Goal: Information Seeking & Learning: Learn about a topic

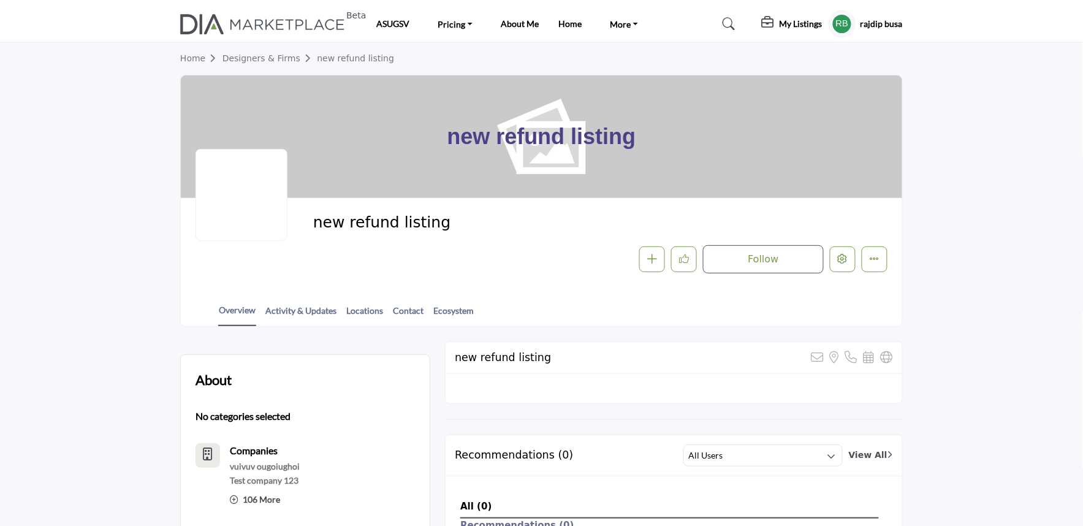
scroll to position [69, 0]
click at [546, 274] on div "new refund listing Follow Followed Message Recommend Add to My Suppliers - d Cl…" at bounding box center [541, 243] width 721 height 90
drag, startPoint x: 304, startPoint y: 230, endPoint x: 492, endPoint y: 246, distance: 188.9
click at [492, 246] on div "new refund listing Follow Followed Message Recommend Add to My Suppliers - d Cl…" at bounding box center [542, 243] width 692 height 61
click at [493, 249] on div "Follow Followed Message Recommend Add to My Suppliers - d Claim Listing Report …" at bounding box center [686, 259] width 402 height 28
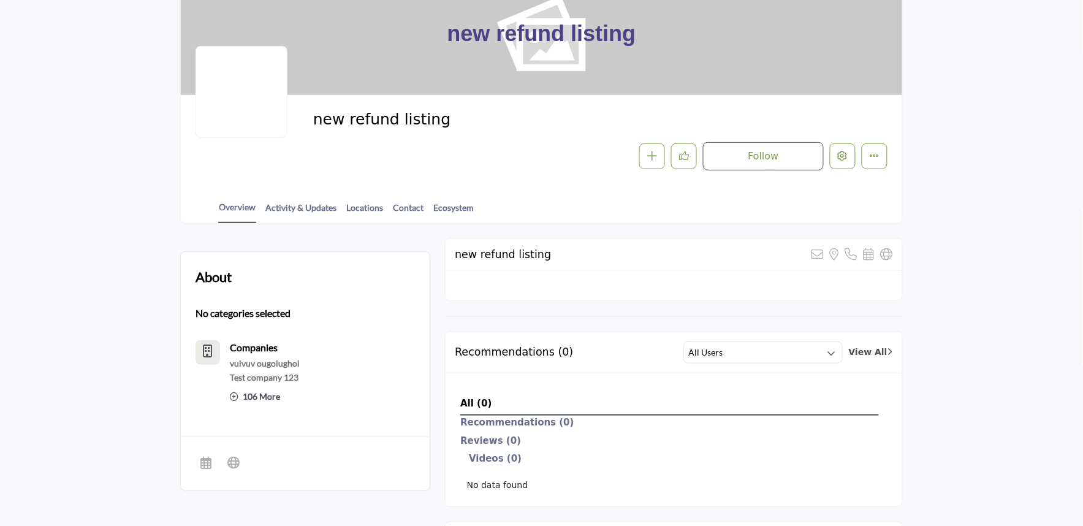
scroll to position [0, 0]
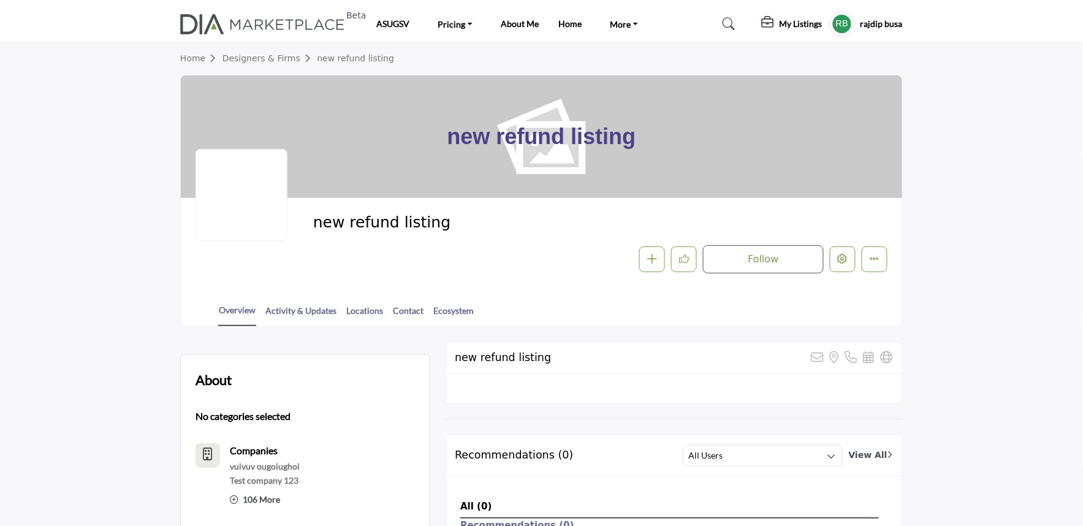
drag, startPoint x: 576, startPoint y: 131, endPoint x: 713, endPoint y: 131, distance: 136.7
click at [714, 131] on div "new refund listing" at bounding box center [541, 136] width 721 height 123
click at [476, 224] on span "new refund listing" at bounding box center [451, 223] width 276 height 20
drag, startPoint x: 468, startPoint y: 144, endPoint x: 667, endPoint y: 145, distance: 199.2
click at [667, 145] on div "new refund listing" at bounding box center [541, 136] width 721 height 123
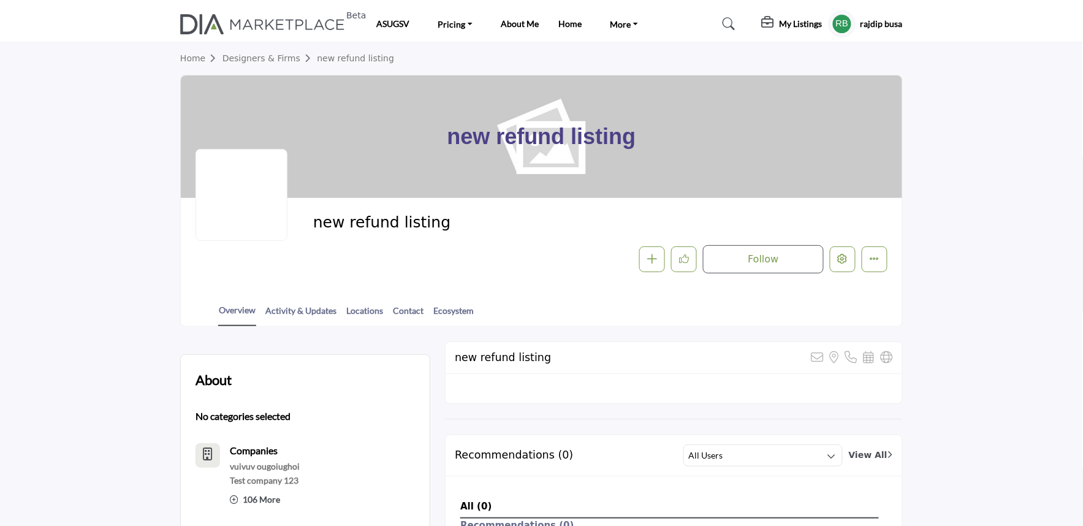
click at [584, 268] on div "Follow Followed Message Recommend Add to My Suppliers - d Claim Listing Report …" at bounding box center [686, 259] width 402 height 28
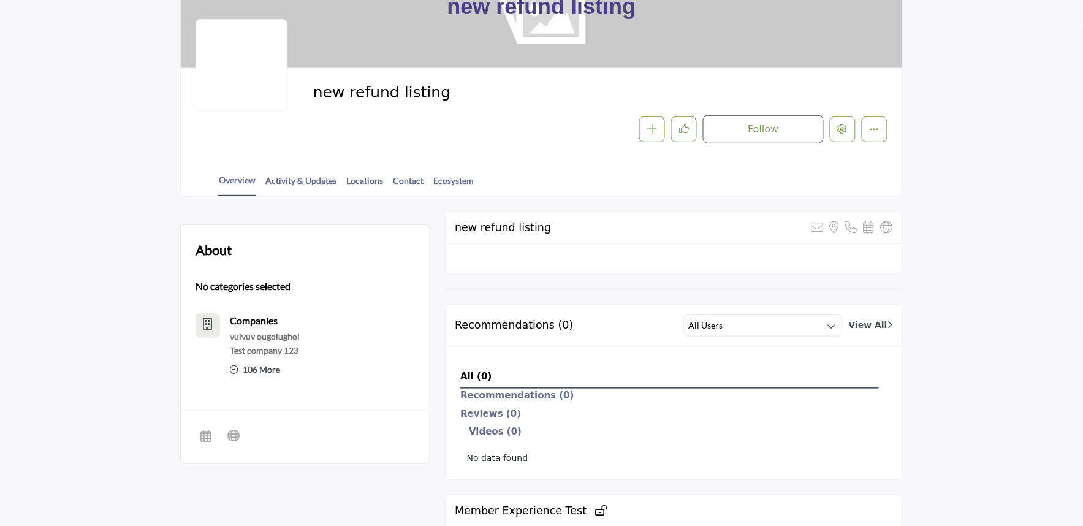
scroll to position [96, 0]
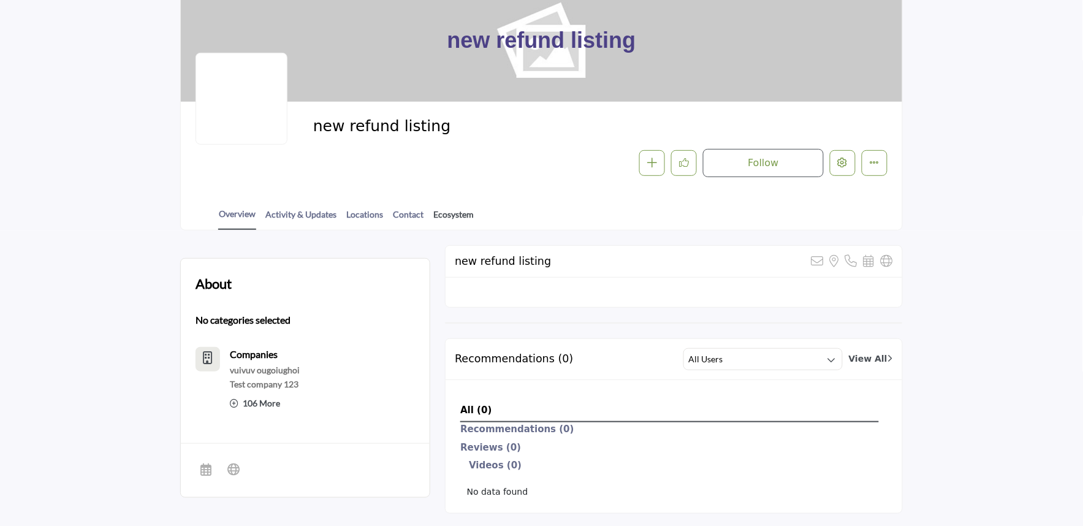
click at [448, 216] on link "Ecosystem" at bounding box center [454, 218] width 42 height 21
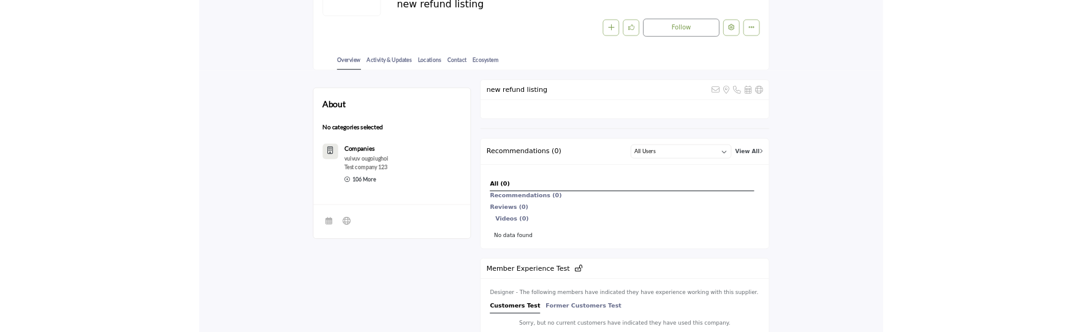
scroll to position [68, 0]
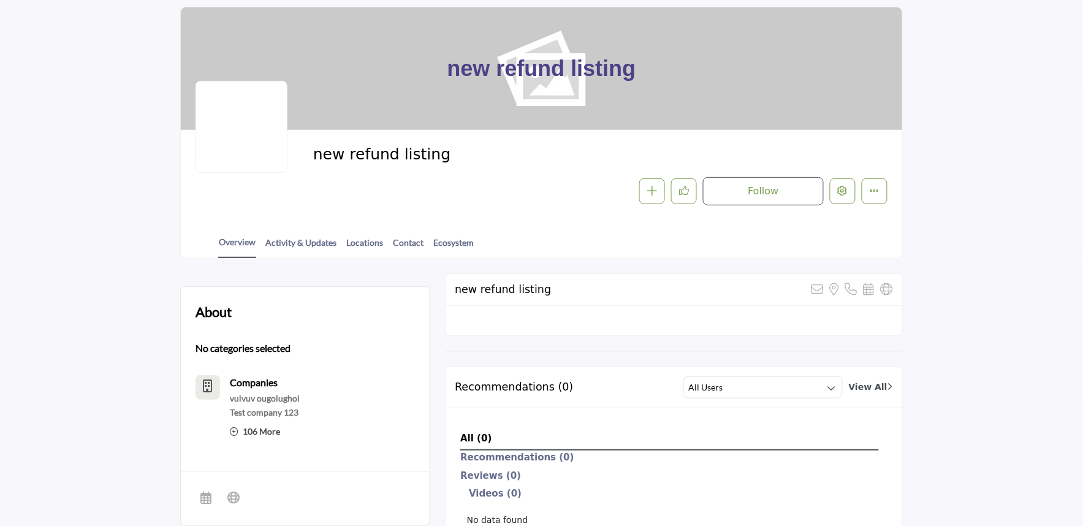
drag, startPoint x: 522, startPoint y: 58, endPoint x: 516, endPoint y: 67, distance: 10.7
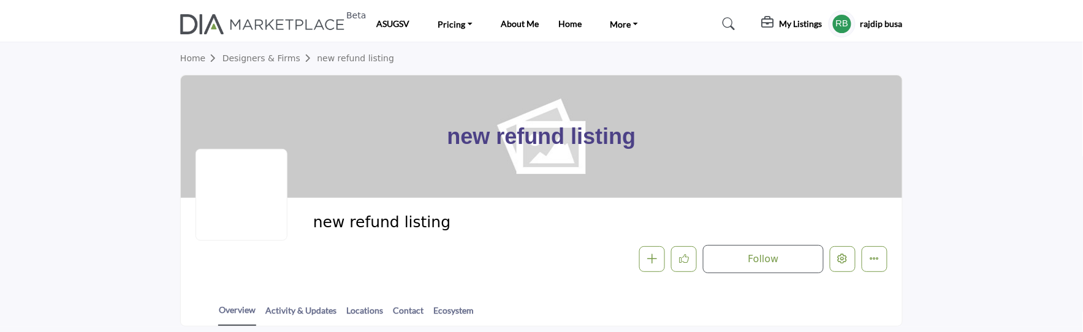
drag, startPoint x: 539, startPoint y: 121, endPoint x: 536, endPoint y: 131, distance: 10.3
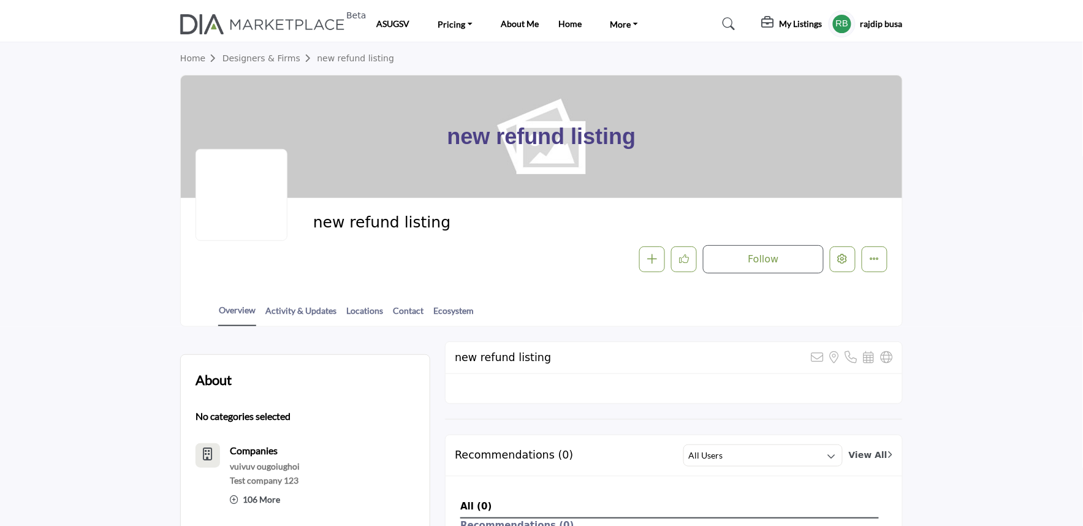
drag, startPoint x: 645, startPoint y: 143, endPoint x: 376, endPoint y: 136, distance: 268.6
click at [376, 136] on div "new refund listing" at bounding box center [541, 136] width 721 height 123
click at [383, 253] on div "Follow Followed Message Recommend Add to My Suppliers - d Claim Listing Report …" at bounding box center [600, 259] width 574 height 28
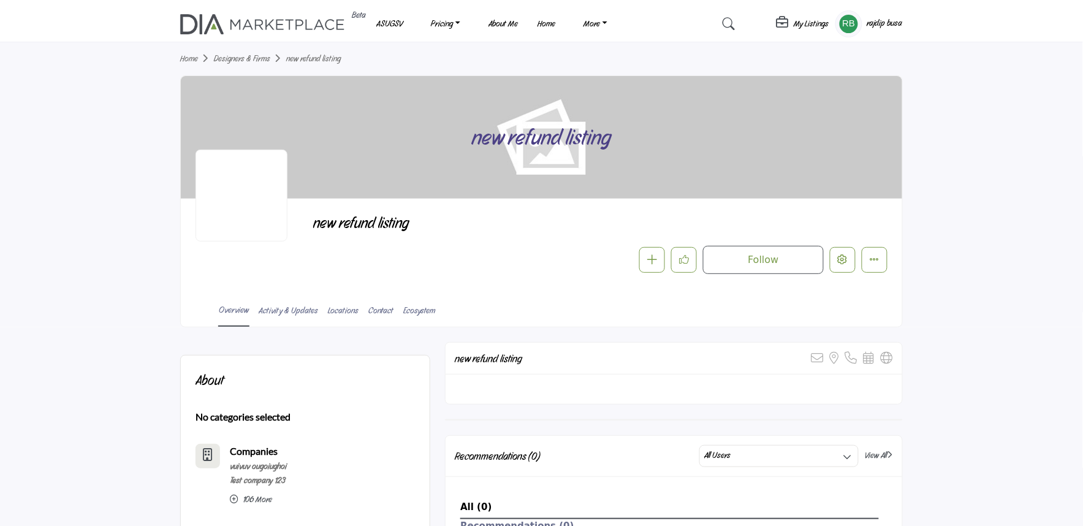
drag, startPoint x: 356, startPoint y: 224, endPoint x: 504, endPoint y: 230, distance: 147.8
click at [441, 225] on span "new refund listing" at bounding box center [451, 223] width 276 height 20
click at [579, 230] on span "new refund listing" at bounding box center [451, 223] width 276 height 20
drag, startPoint x: 635, startPoint y: 124, endPoint x: 457, endPoint y: 123, distance: 178.4
click at [460, 123] on div "new refund listing" at bounding box center [541, 137] width 721 height 123
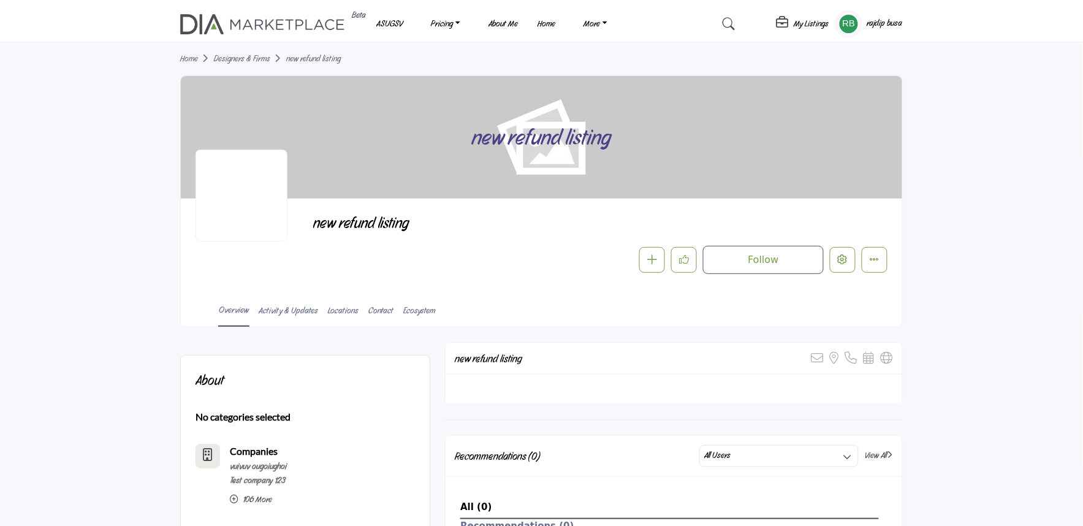
click at [520, 256] on div "Follow Followed Message Recommend Add to My Suppliers - d Claim Listing Report …" at bounding box center [686, 260] width 402 height 28
click at [239, 17] on img at bounding box center [265, 24] width 171 height 20
click at [201, 29] on img at bounding box center [265, 24] width 171 height 20
